Goal: Use online tool/utility: Utilize a website feature to perform a specific function

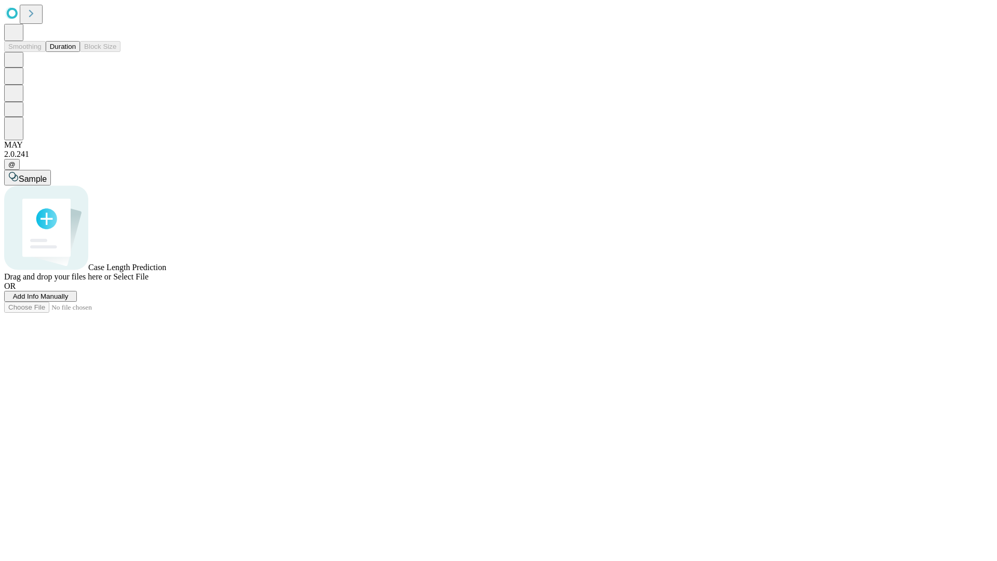
click at [69, 300] on span "Add Info Manually" at bounding box center [41, 296] width 56 height 8
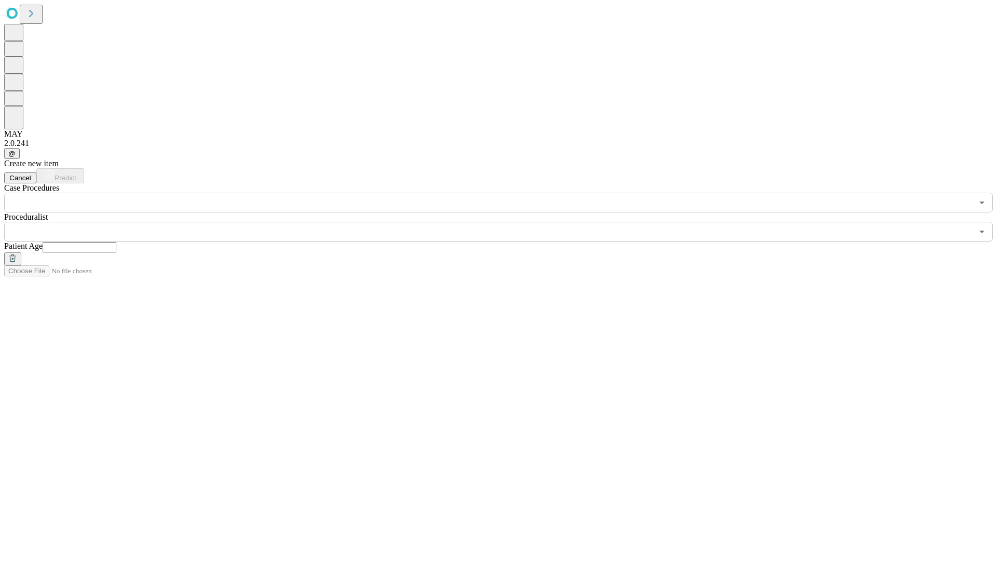
click at [116, 242] on input "text" at bounding box center [80, 247] width 74 height 10
type input "**"
click at [506, 222] on input "text" at bounding box center [488, 232] width 969 height 20
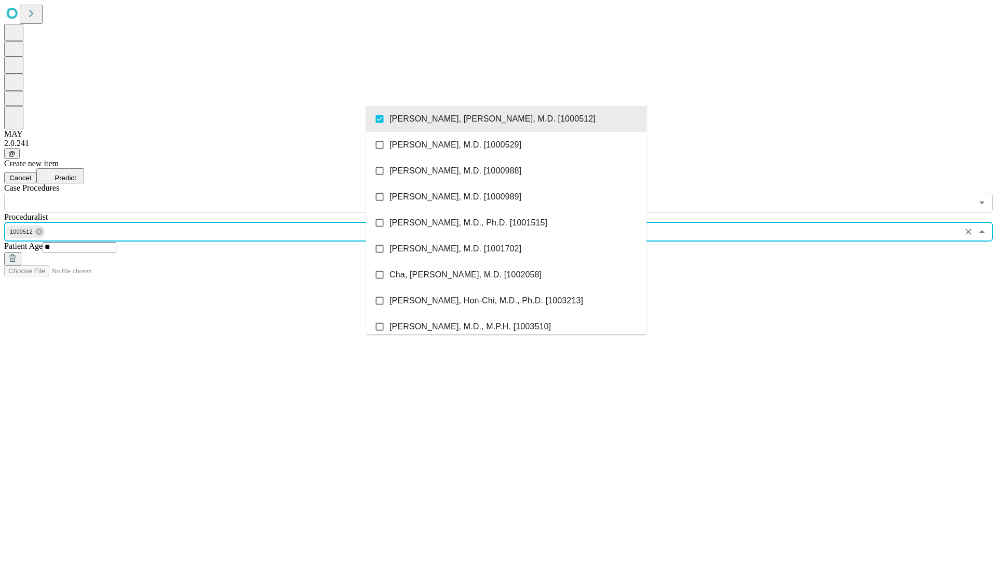
click at [218, 193] on input "text" at bounding box center [488, 203] width 969 height 20
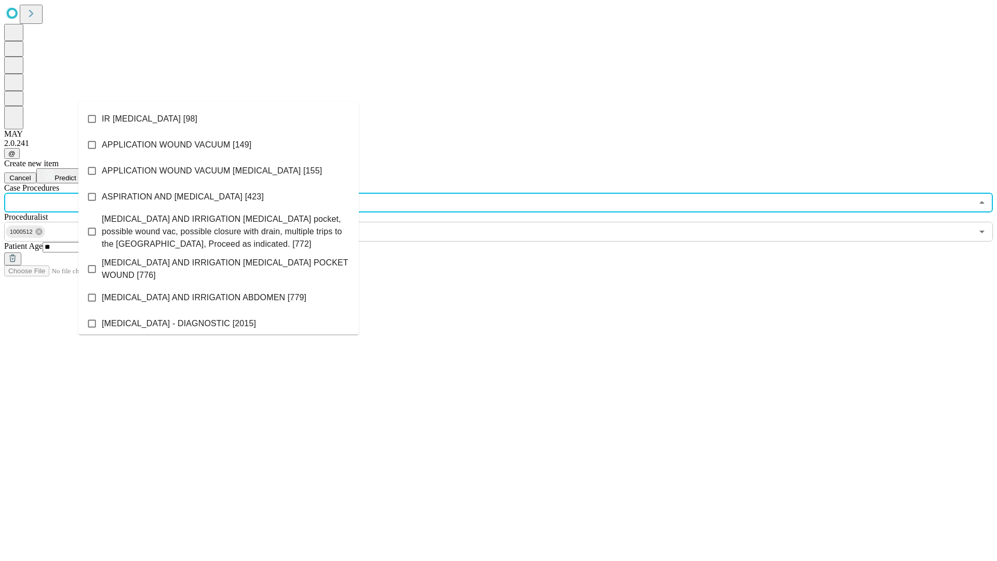
click at [219, 119] on li "IR [MEDICAL_DATA] [98]" at bounding box center [218, 119] width 281 height 26
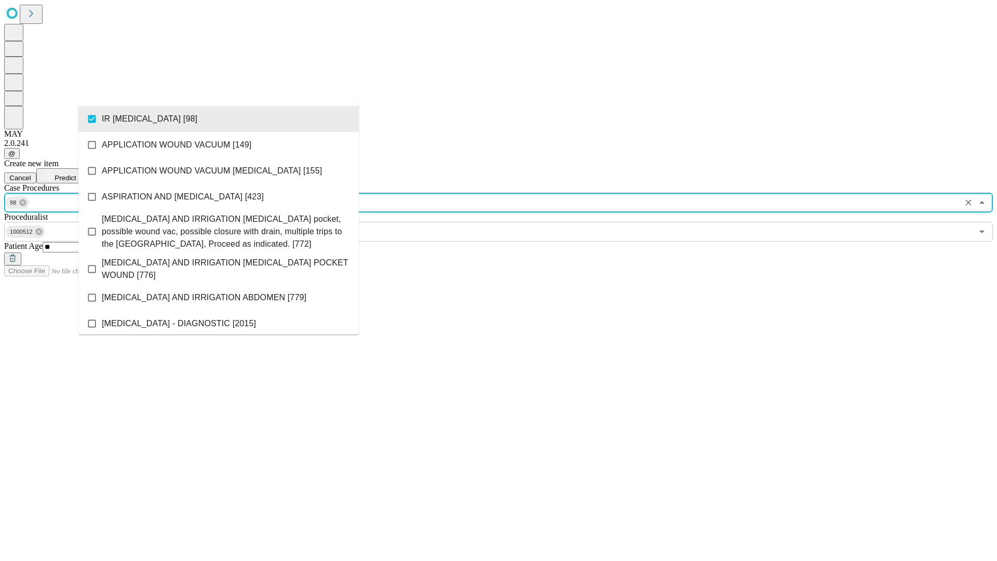
click at [76, 174] on span "Predict" at bounding box center [65, 178] width 21 height 8
